Goal: Task Accomplishment & Management: Manage account settings

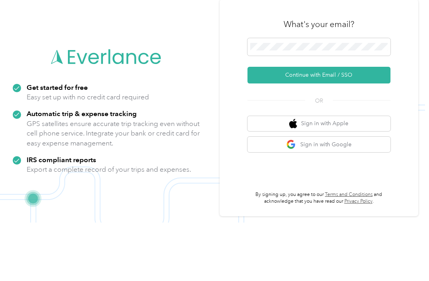
click at [321, 125] on button "Continue with Email / SSO" at bounding box center [318, 133] width 143 height 17
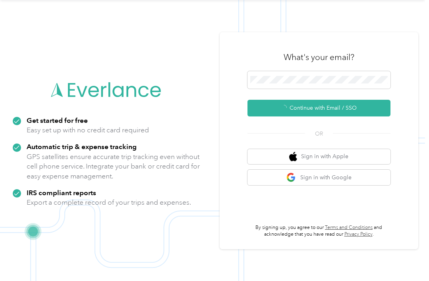
scroll to position [14, 0]
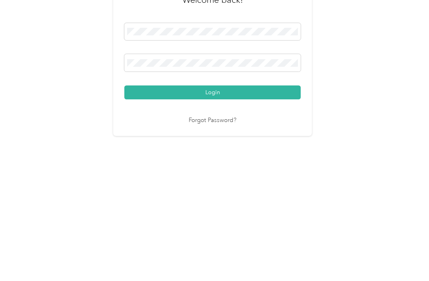
click at [215, 183] on button "Login" at bounding box center [212, 190] width 176 height 14
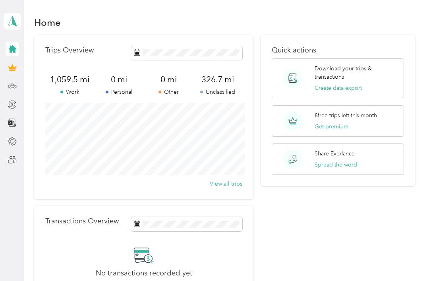
click at [17, 42] on div at bounding box center [12, 49] width 13 height 14
click at [14, 45] on icon at bounding box center [13, 49] width 8 height 8
click at [8, 44] on icon at bounding box center [12, 48] width 9 height 9
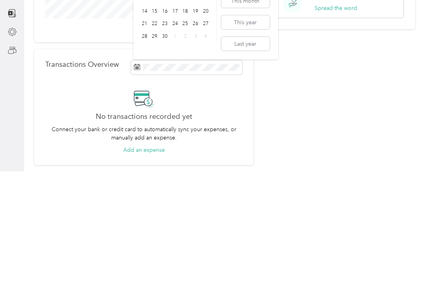
scroll to position [25, 0]
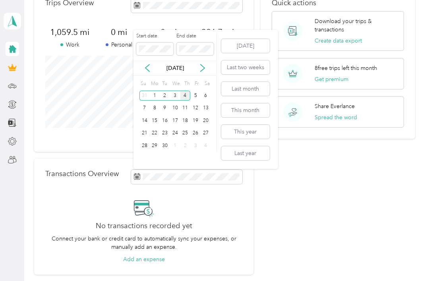
click at [247, 103] on button "This month" at bounding box center [245, 110] width 48 height 14
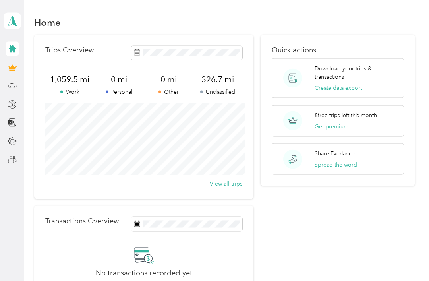
scroll to position [0, 0]
click at [225, 182] on button "View all trips" at bounding box center [226, 183] width 33 height 8
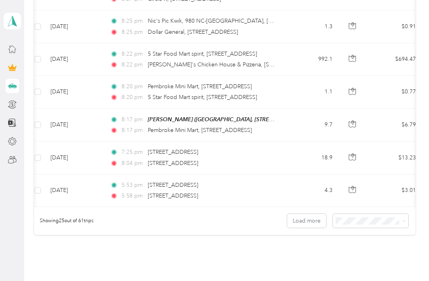
scroll to position [822, 0]
click at [315, 218] on button "Load more" at bounding box center [306, 220] width 39 height 14
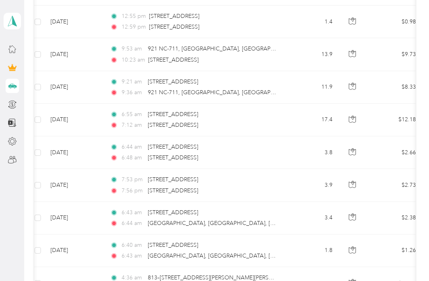
scroll to position [1187, 0]
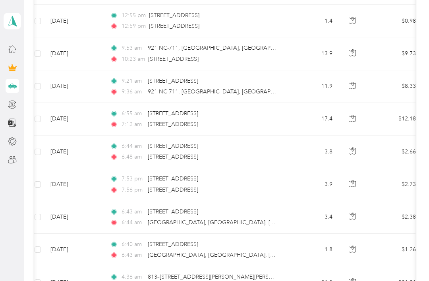
click at [356, 212] on button "button" at bounding box center [352, 217] width 14 height 14
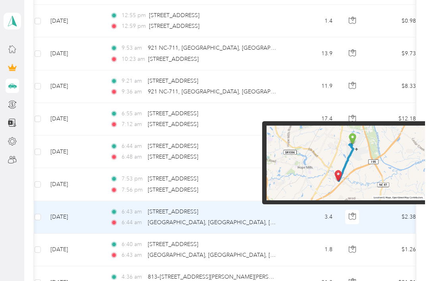
click at [324, 227] on td "3.4" at bounding box center [312, 217] width 52 height 33
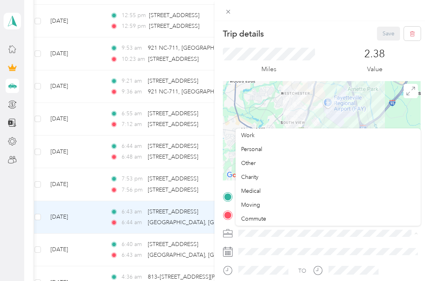
click at [263, 153] on div "Personal" at bounding box center [328, 149] width 174 height 8
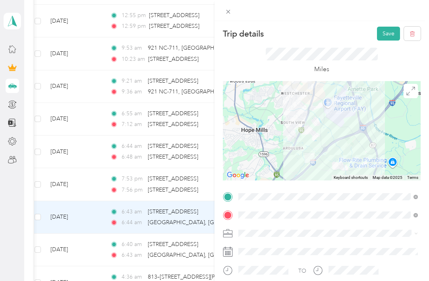
click at [193, 245] on div "Trip details Save This trip cannot be edited because it is either under review,…" at bounding box center [214, 140] width 429 height 281
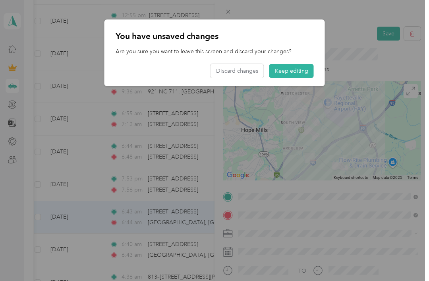
click at [292, 73] on button "Keep editing" at bounding box center [291, 71] width 44 height 14
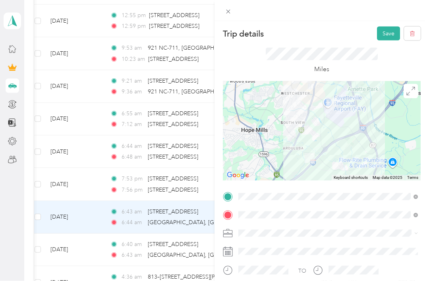
scroll to position [25, 0]
click at [46, 222] on div "Trip details Save This trip cannot be edited because it is either under review,…" at bounding box center [214, 140] width 429 height 281
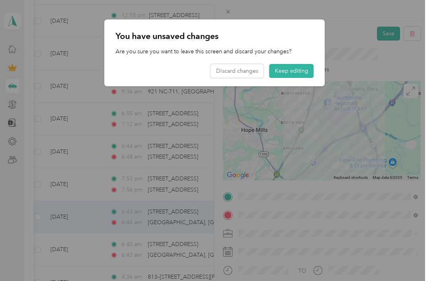
click at [300, 76] on button "Keep editing" at bounding box center [291, 71] width 44 height 14
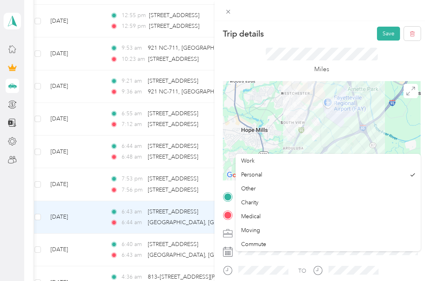
click at [264, 170] on div "Personal" at bounding box center [323, 174] width 165 height 8
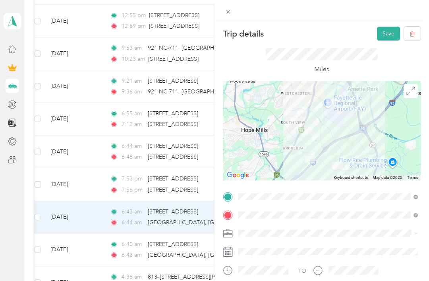
click at [179, 225] on div "Trip details Save This trip cannot be edited because it is either under review,…" at bounding box center [214, 140] width 429 height 281
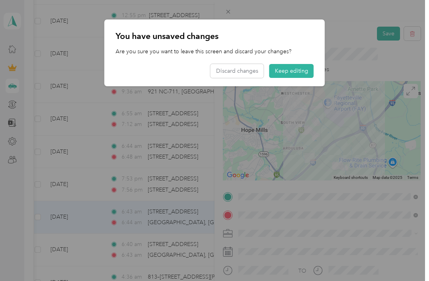
click at [301, 72] on button "Keep editing" at bounding box center [291, 71] width 44 height 14
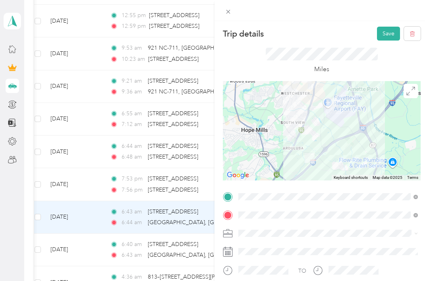
click at [196, 221] on div "Trip details Save This trip cannot be edited because it is either under review,…" at bounding box center [214, 140] width 429 height 281
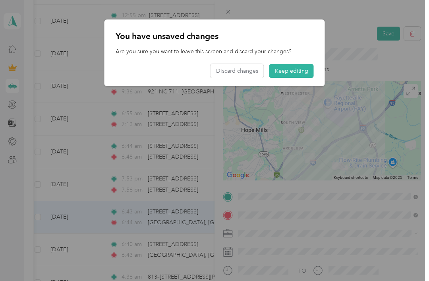
click at [252, 76] on button "Discard changes" at bounding box center [236, 71] width 53 height 14
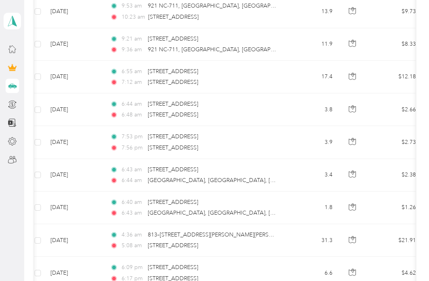
scroll to position [1228, 0]
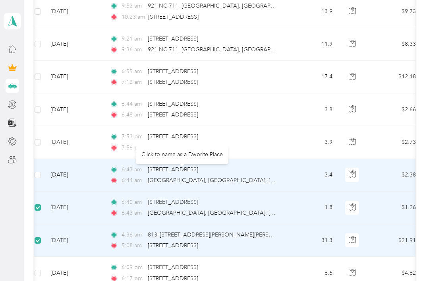
click at [215, 177] on span "[GEOGRAPHIC_DATA], [GEOGRAPHIC_DATA], [GEOGRAPHIC_DATA]" at bounding box center [237, 180] width 178 height 7
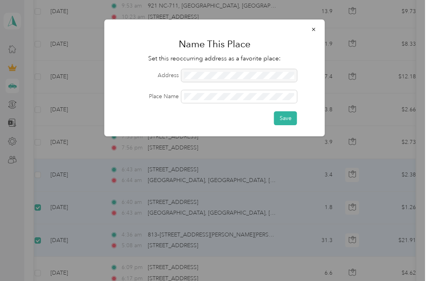
click at [306, 191] on div at bounding box center [214, 140] width 429 height 281
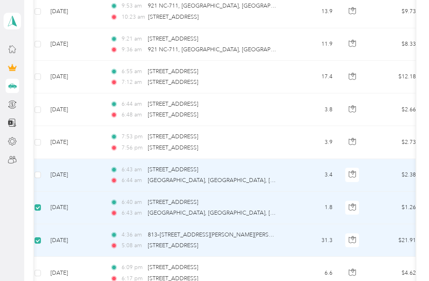
click at [198, 166] on span "[STREET_ADDRESS]" at bounding box center [173, 169] width 50 height 7
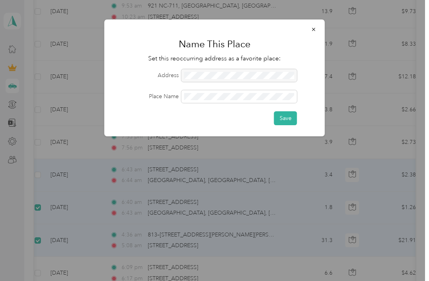
click at [293, 245] on div at bounding box center [214, 140] width 429 height 281
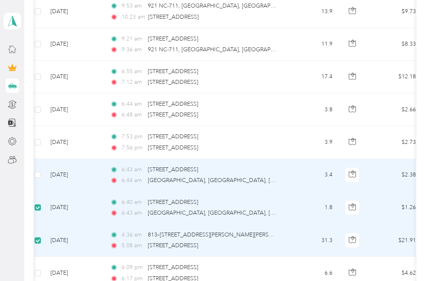
click at [201, 209] on span "[GEOGRAPHIC_DATA], [GEOGRAPHIC_DATA], [GEOGRAPHIC_DATA]" at bounding box center [237, 212] width 178 height 7
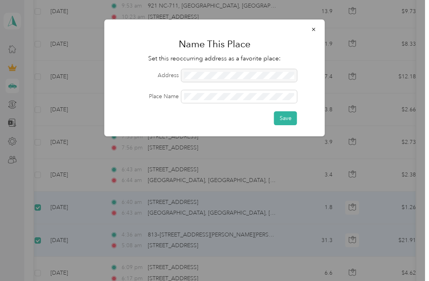
click at [190, 185] on div at bounding box center [214, 140] width 429 height 281
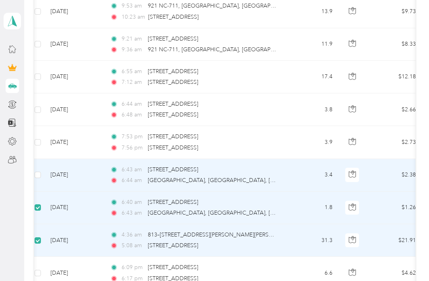
click at [227, 176] on div "6:44 [GEOGRAPHIC_DATA], [GEOGRAPHIC_DATA], [GEOGRAPHIC_DATA]" at bounding box center [193, 180] width 167 height 9
